Goal: Information Seeking & Learning: Learn about a topic

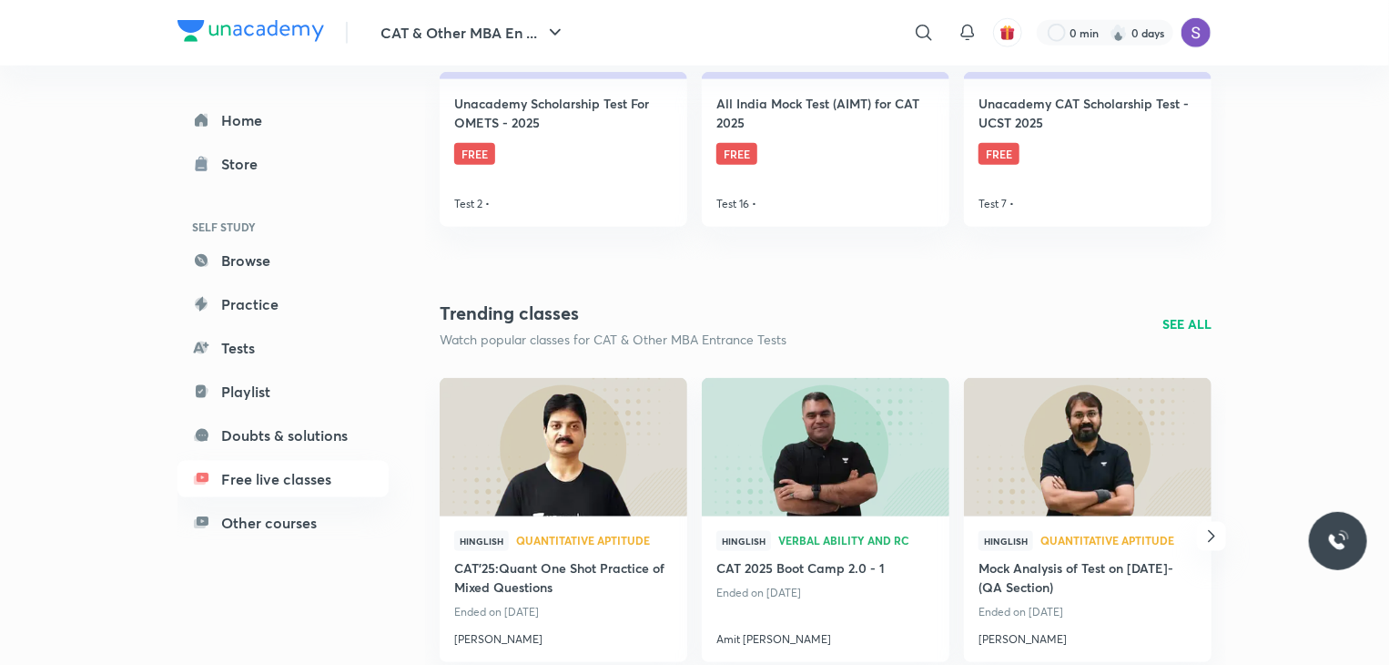
scroll to position [1008, 0]
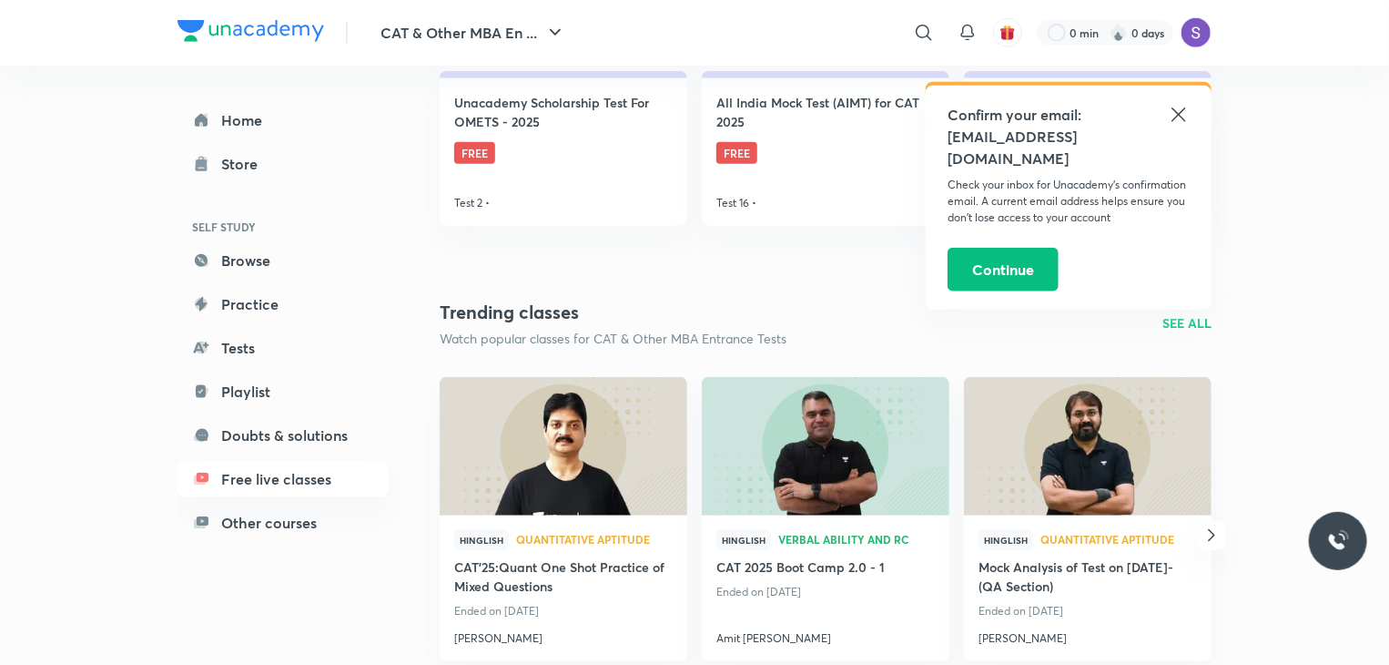
click at [1175, 113] on icon at bounding box center [1179, 115] width 22 height 22
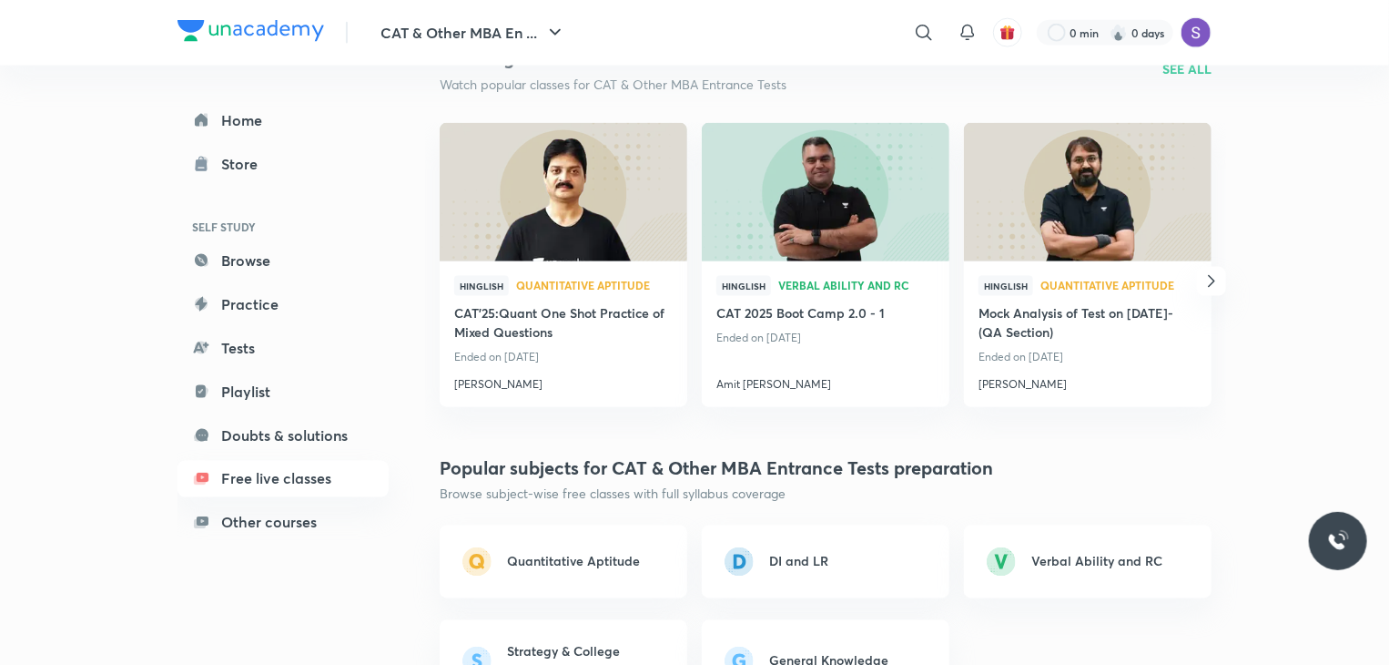
scroll to position [1264, 0]
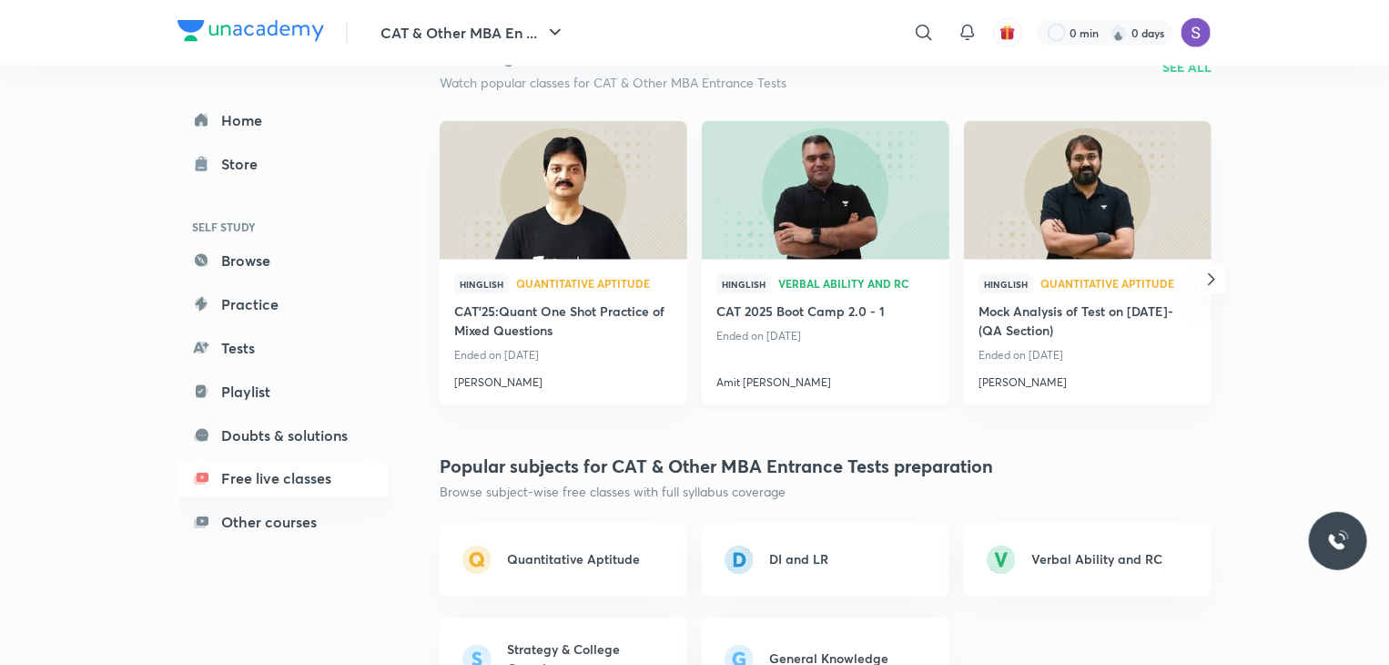
click at [760, 383] on h4 "Amit [PERSON_NAME]" at bounding box center [825, 379] width 218 height 24
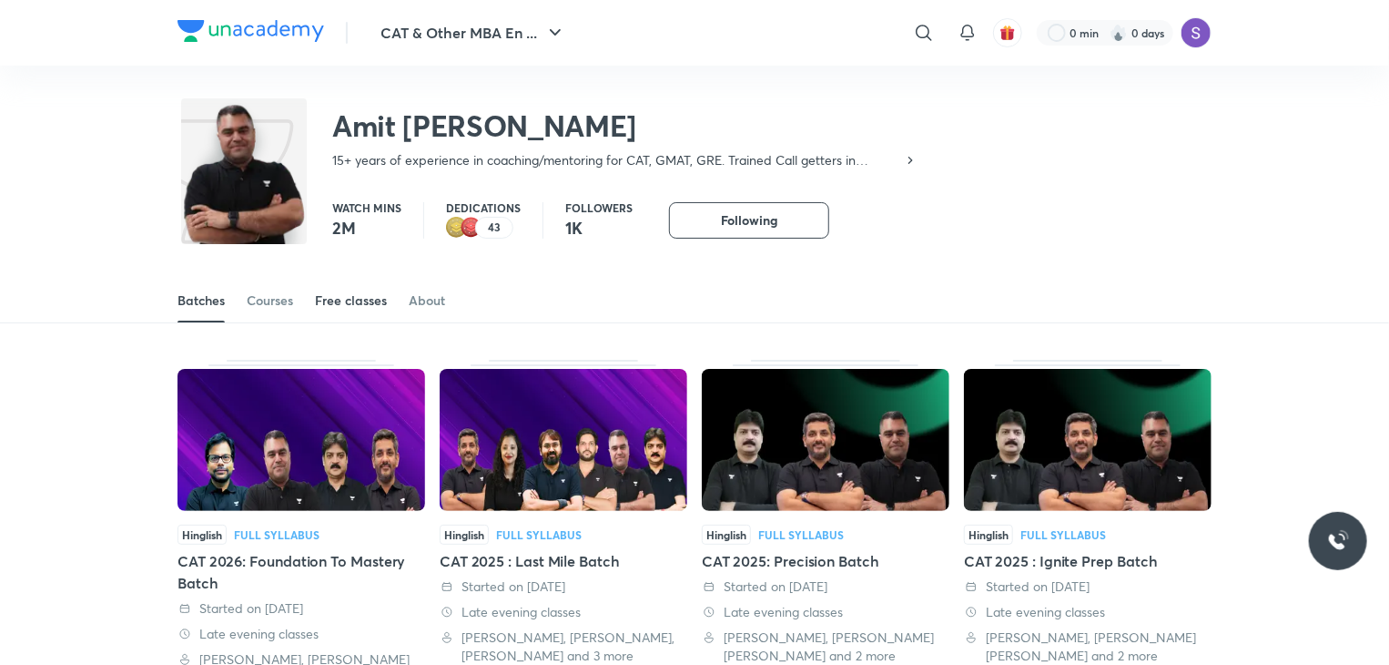
click at [365, 312] on link "Free classes" at bounding box center [351, 301] width 72 height 44
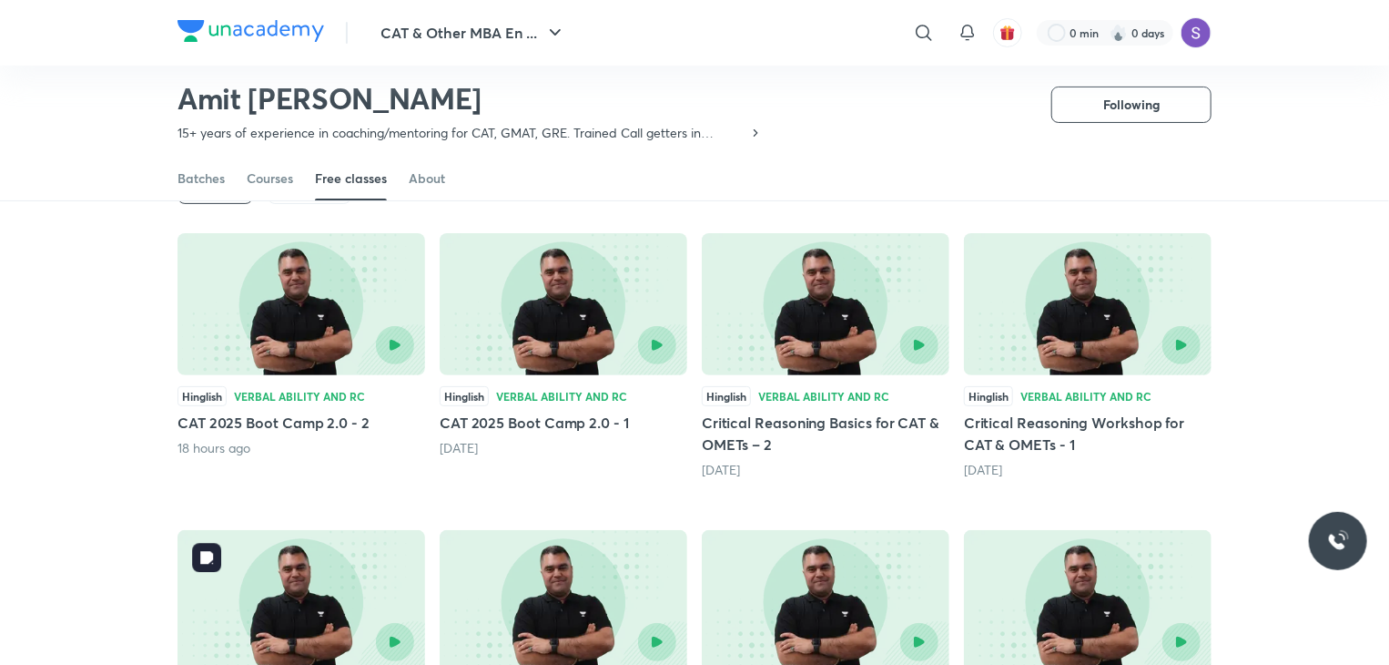
scroll to position [131, 0]
click at [407, 333] on button "button" at bounding box center [395, 344] width 42 height 42
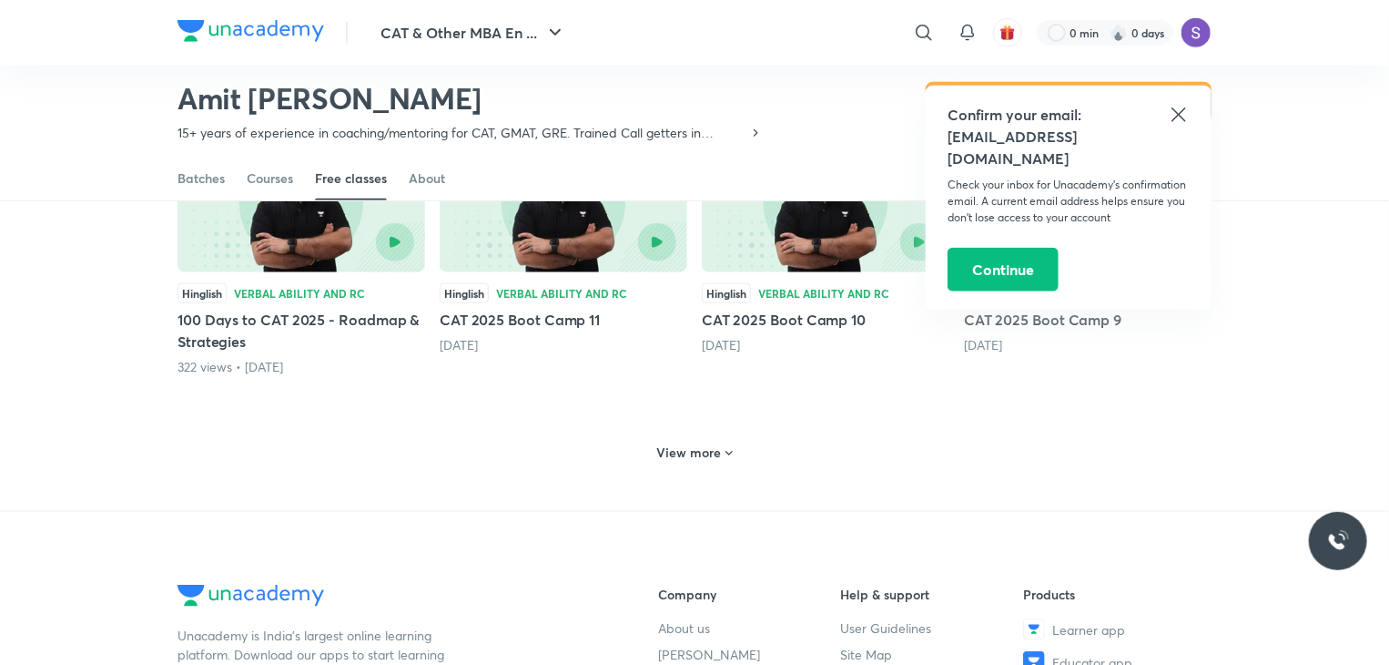
scroll to position [830, 0]
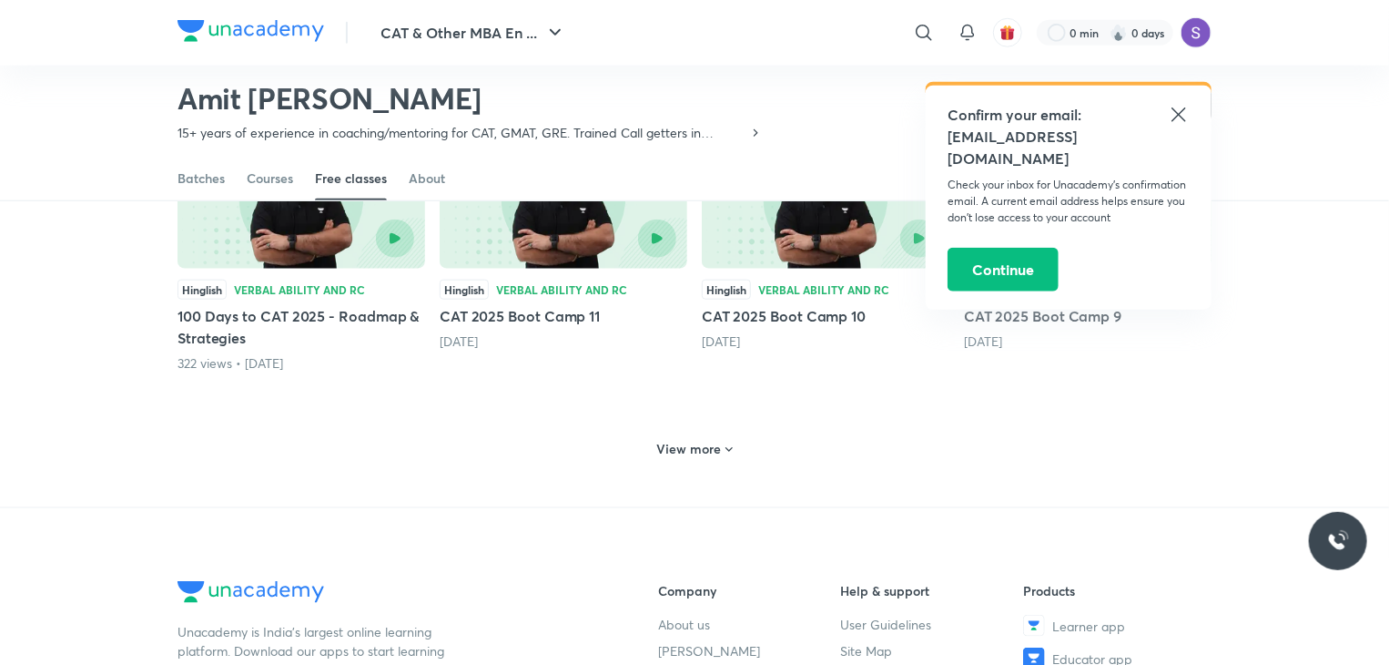
click at [699, 437] on div "View more" at bounding box center [695, 448] width 90 height 29
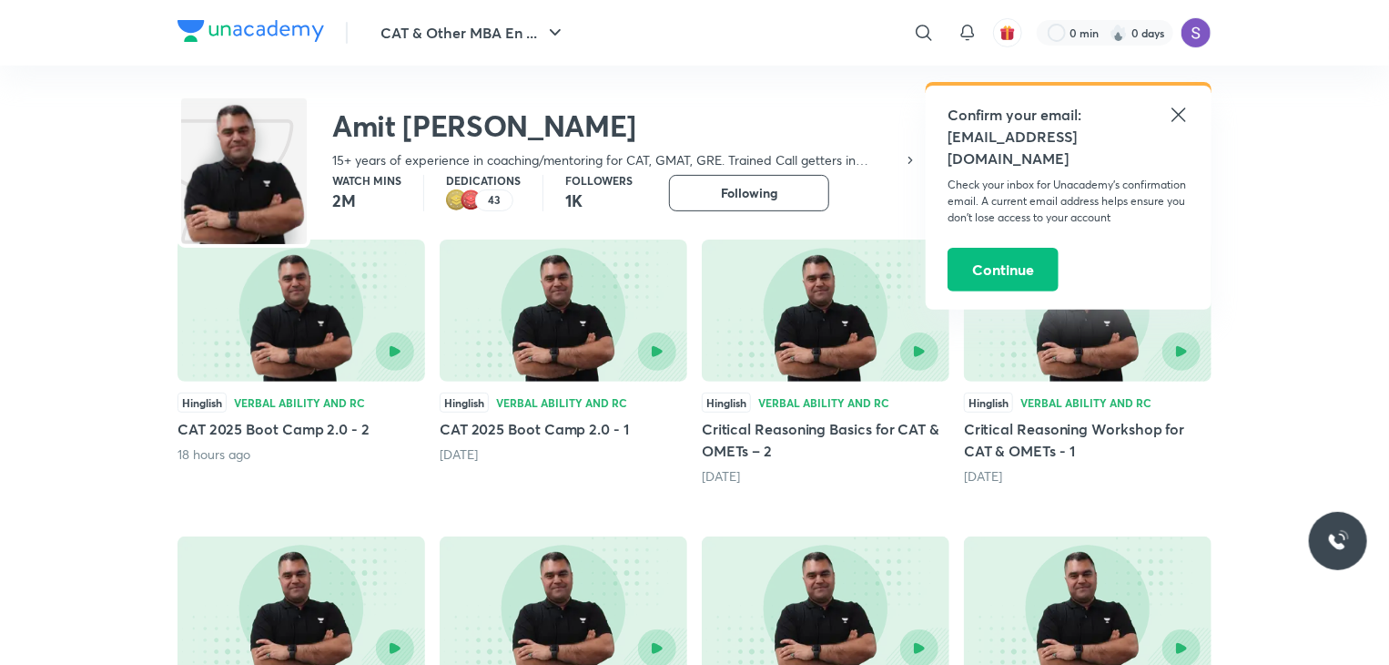
scroll to position [0, 0]
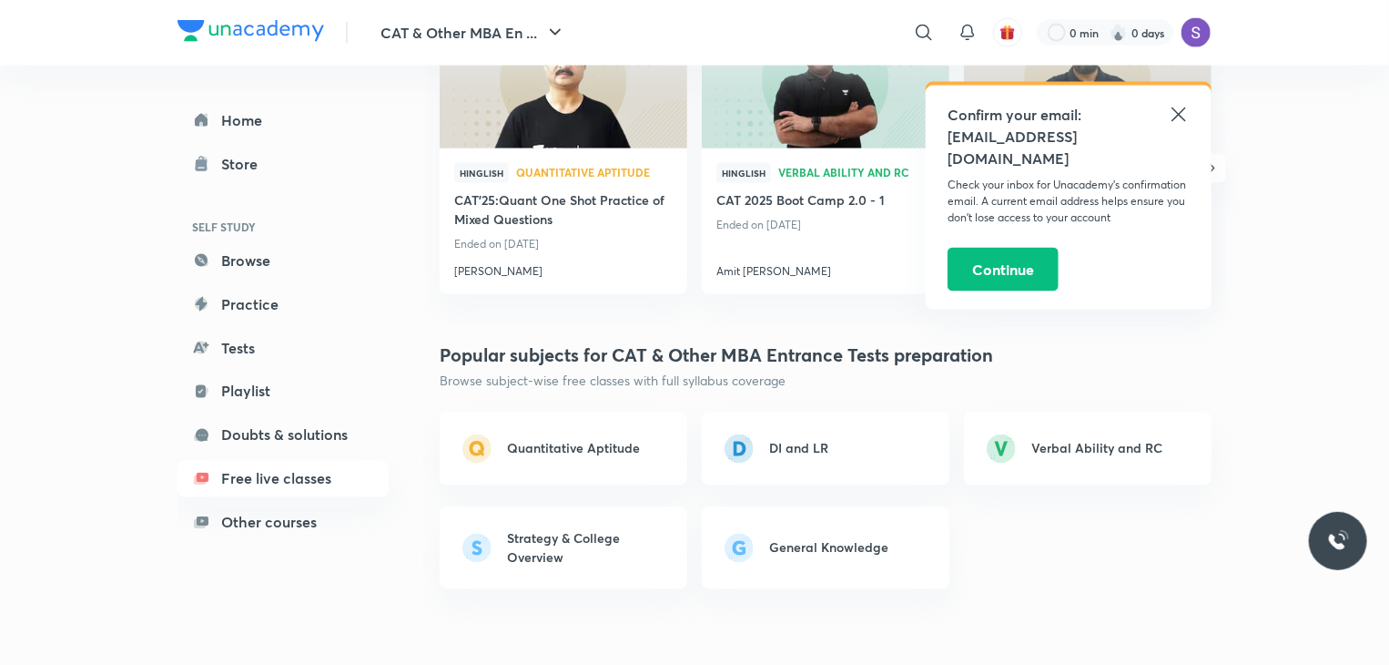
scroll to position [1335, 0]
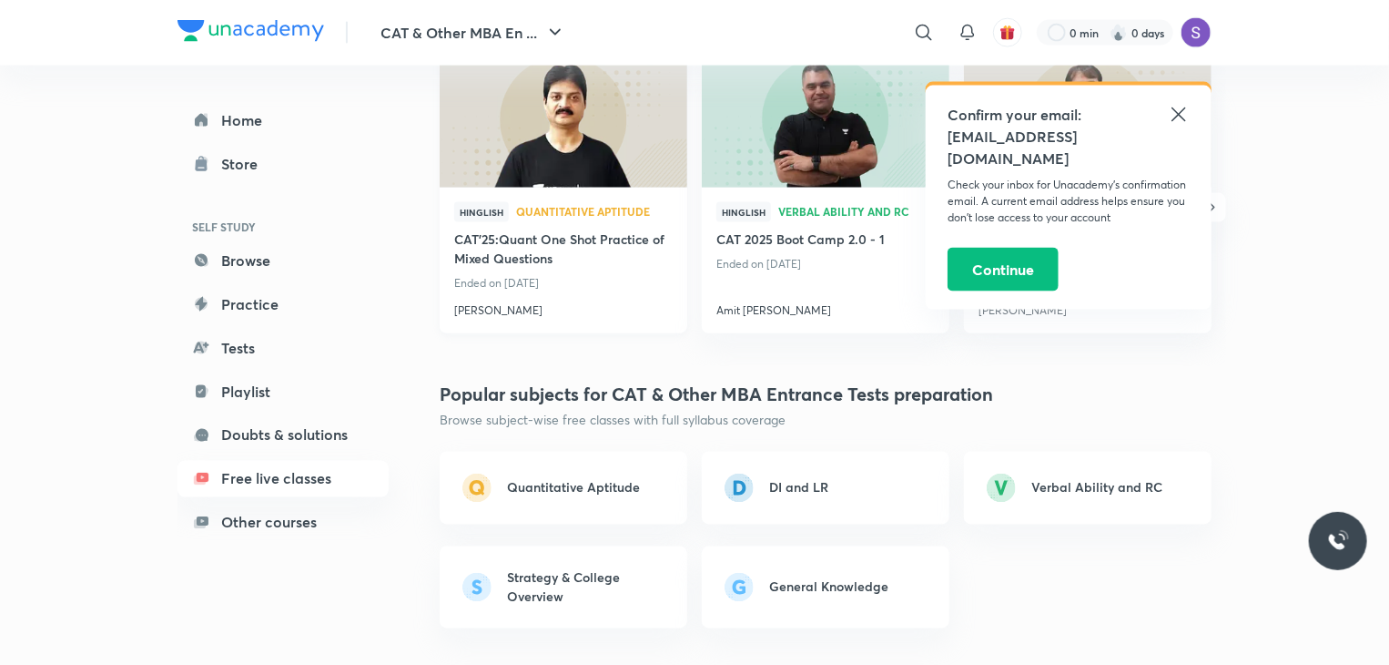
click at [505, 310] on h4 "[PERSON_NAME]" at bounding box center [563, 307] width 218 height 24
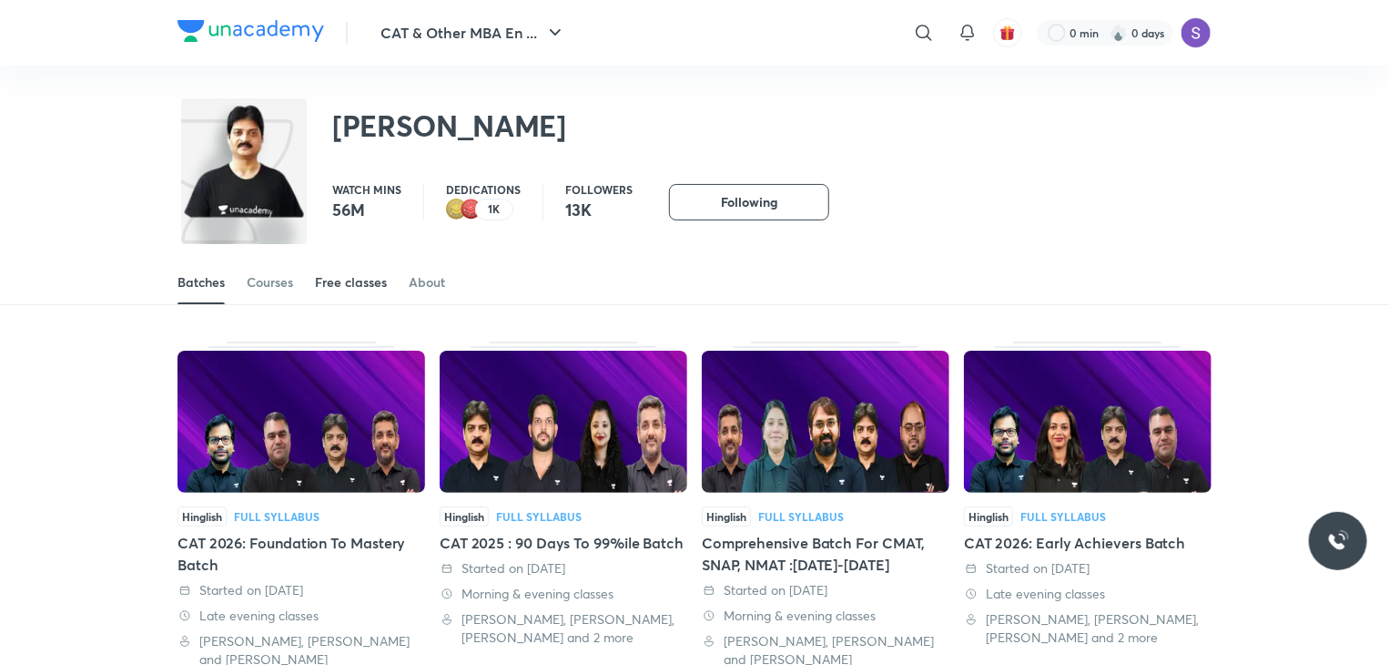
click at [335, 281] on div "Free classes" at bounding box center [351, 282] width 72 height 18
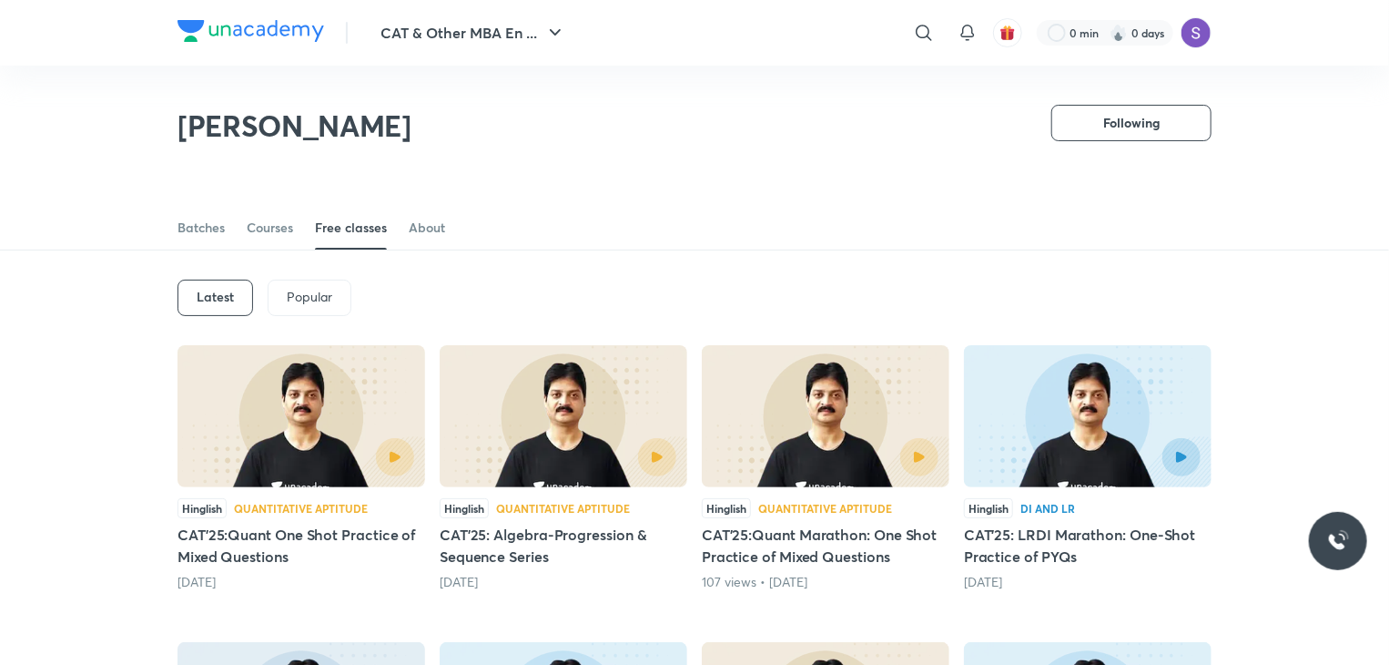
scroll to position [135, 0]
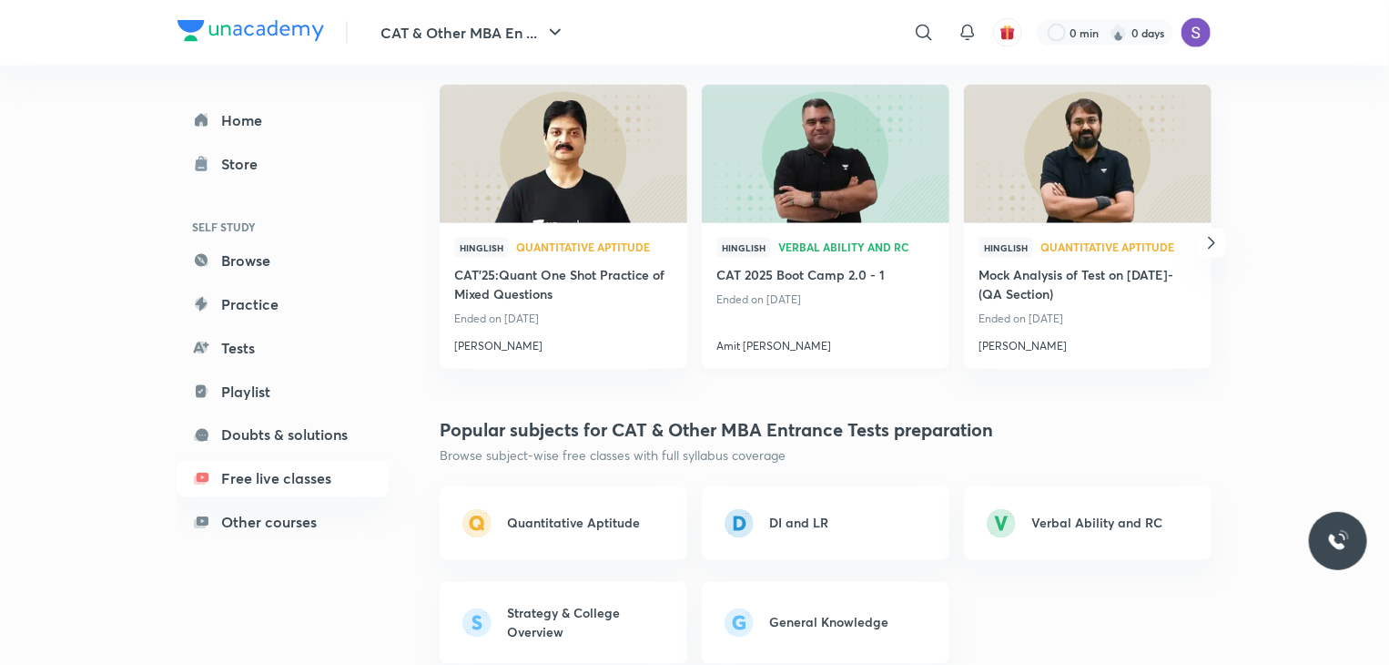
scroll to position [1296, 0]
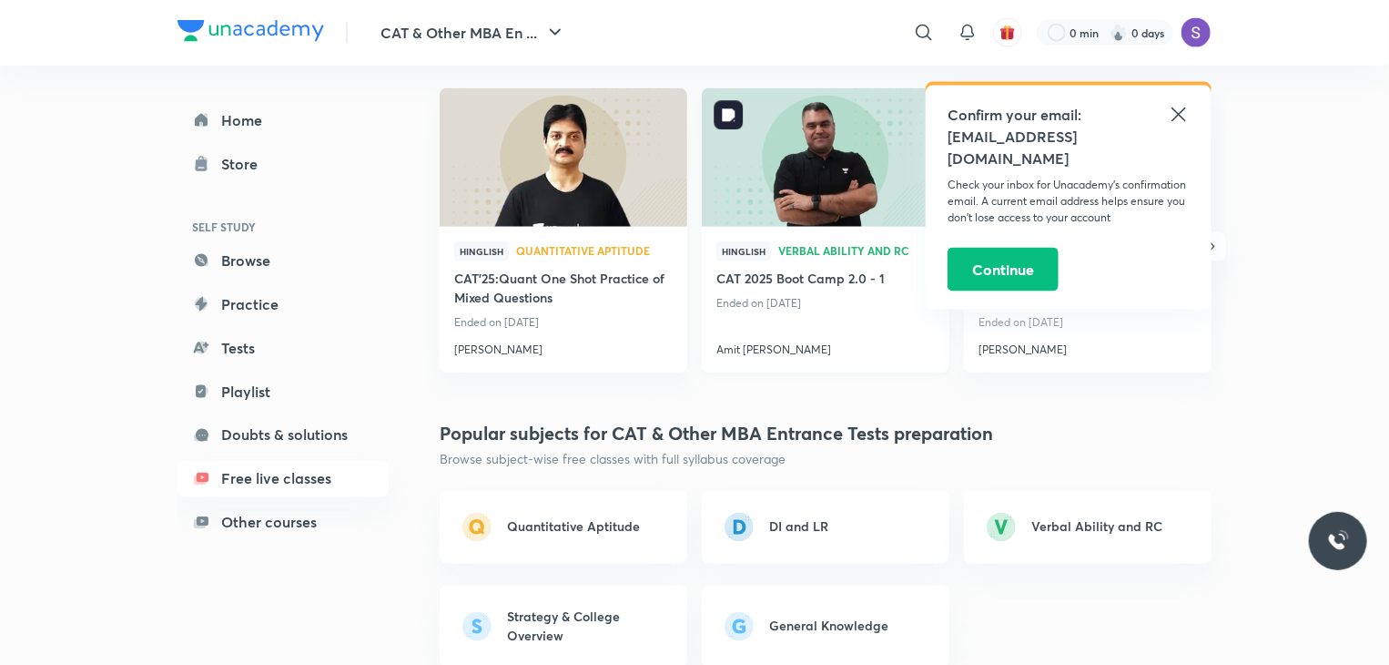
click at [778, 176] on img at bounding box center [825, 156] width 252 height 141
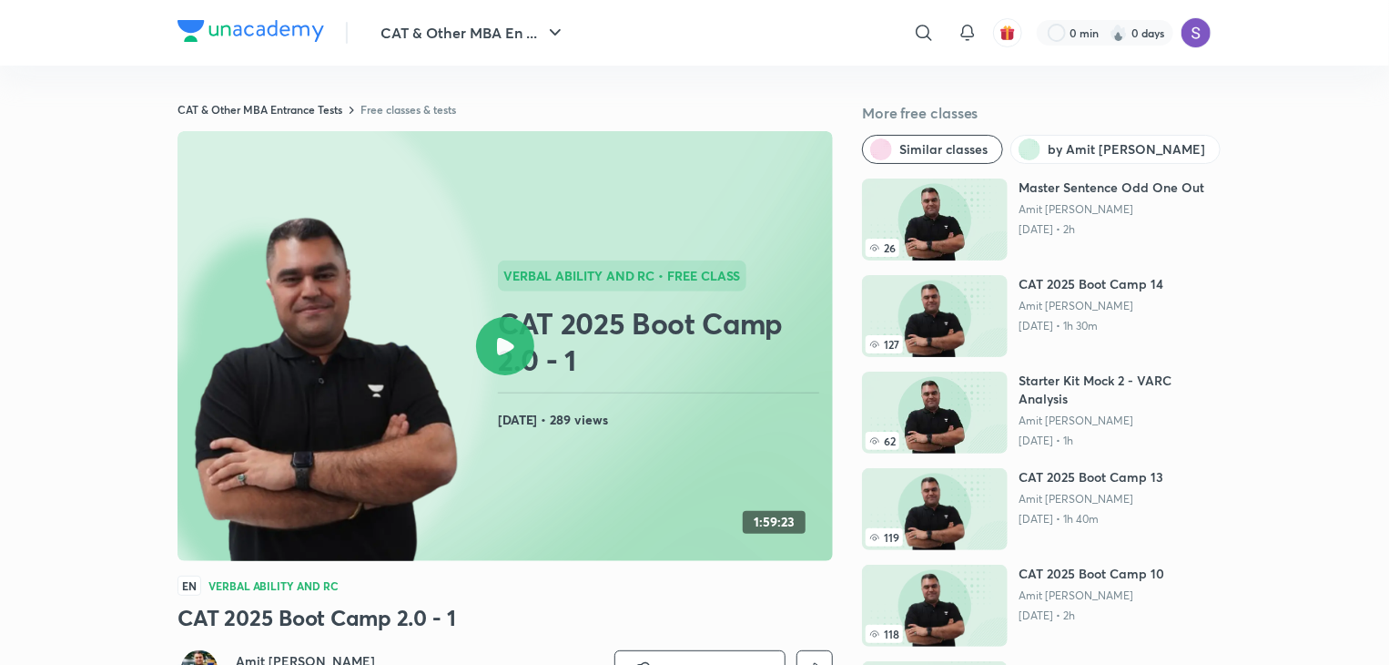
click at [515, 384] on div "Verbal Ability and RC • free class CAT 2025 Boot Camp 2.0 - 1 [DATE] • 289 views" at bounding box center [662, 345] width 328 height 171
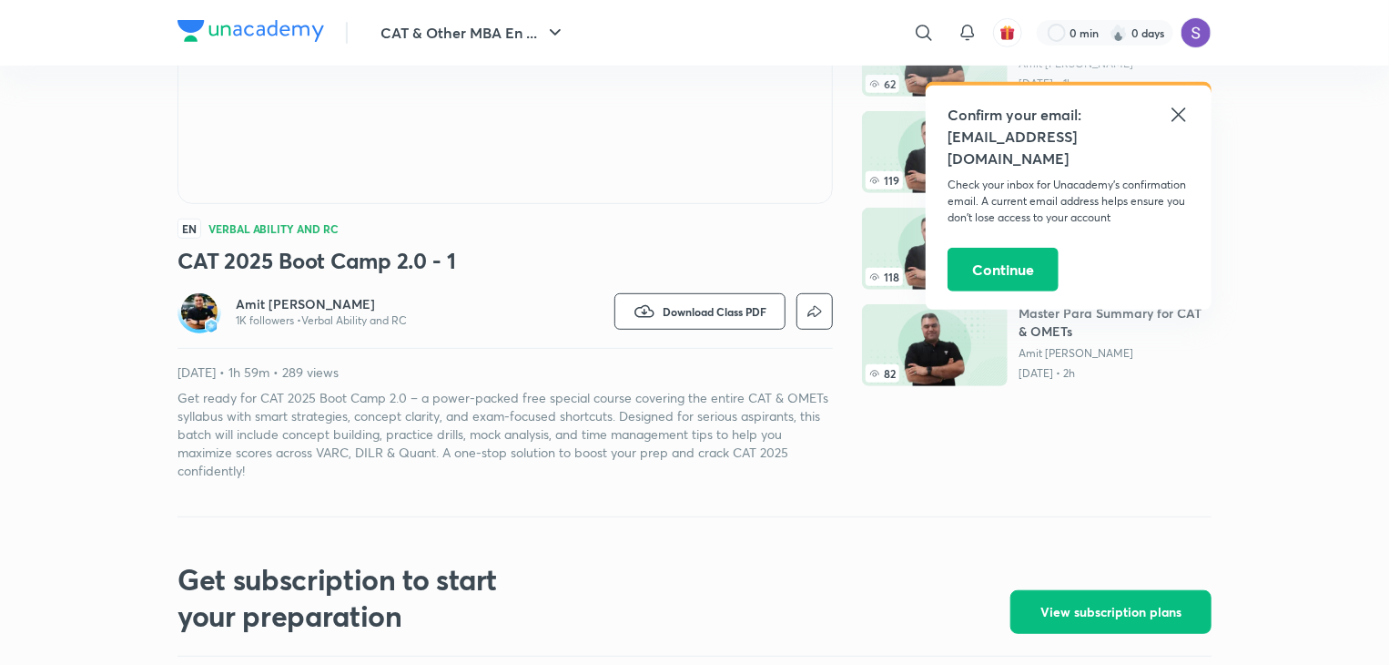
scroll to position [365, 0]
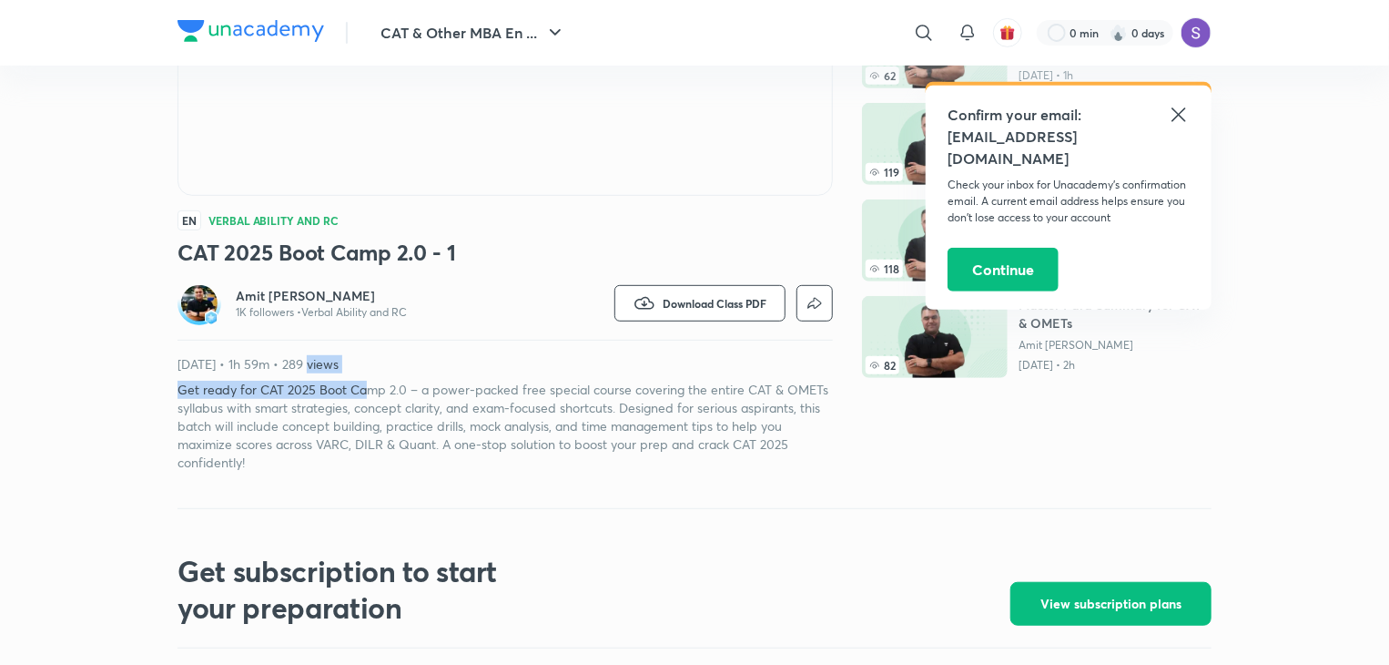
drag, startPoint x: 307, startPoint y: 358, endPoint x: 365, endPoint y: 374, distance: 60.5
click at [365, 374] on div "[DATE] • 1h 59m • 289 views Get ready for CAT 2025 Boot Camp 2.0 – a power-pack…" at bounding box center [505, 413] width 655 height 117
click at [419, 340] on div "Amit [PERSON_NAME] 1K followers • Verbal Ability and RC Watch on app Download C…" at bounding box center [505, 376] width 655 height 190
